Goal: Find specific page/section

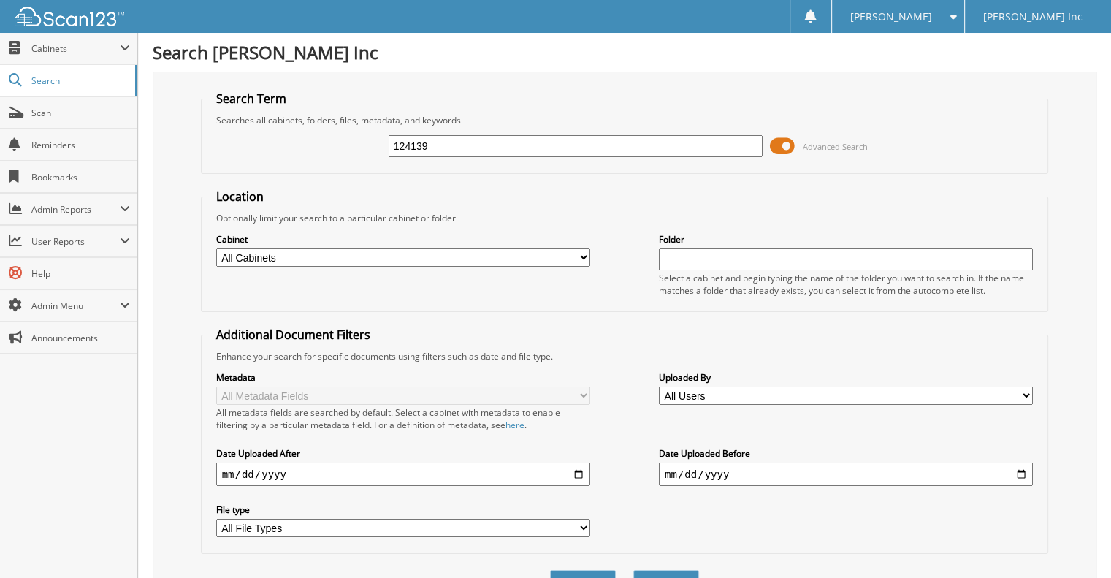
type input "124139"
click at [633, 570] on button "Search" at bounding box center [666, 583] width 66 height 27
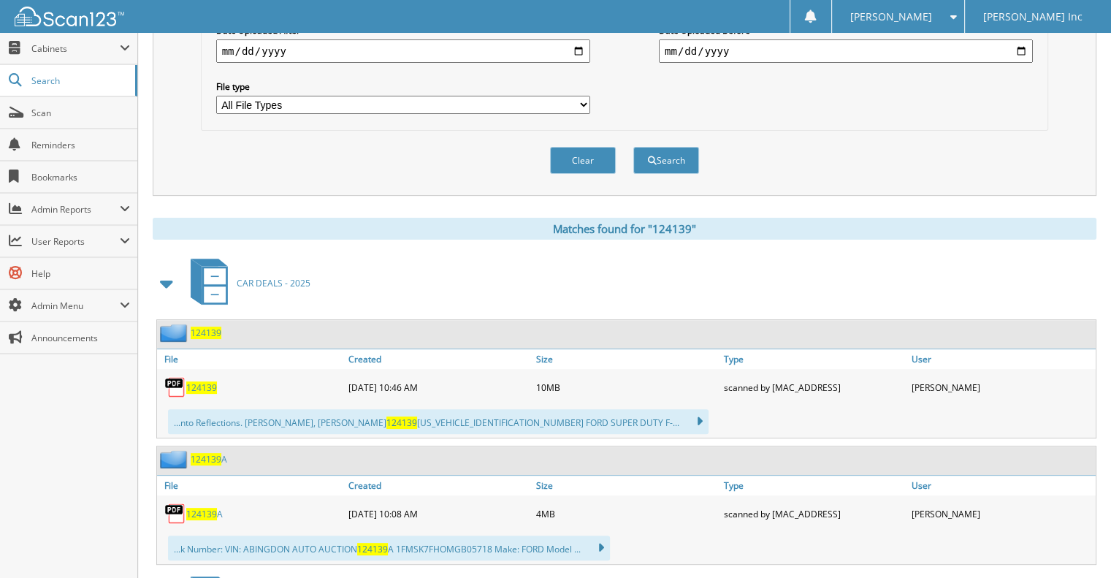
scroll to position [431, 0]
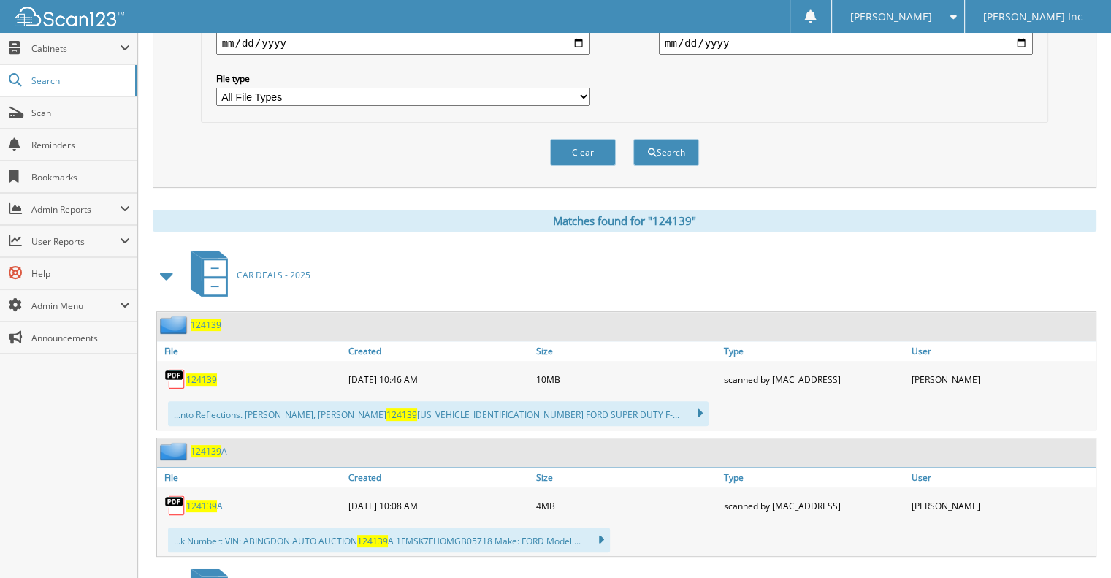
click at [202, 373] on span "124139" at bounding box center [201, 379] width 31 height 12
